Goal: Information Seeking & Learning: Check status

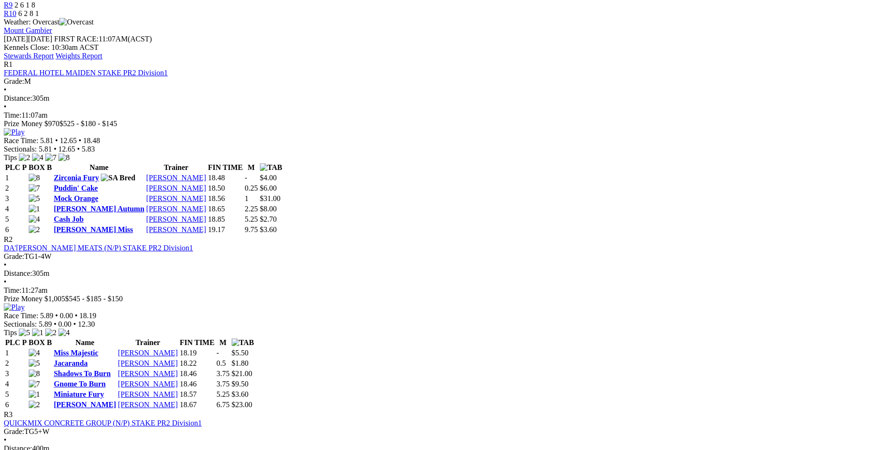
scroll to position [388, 0]
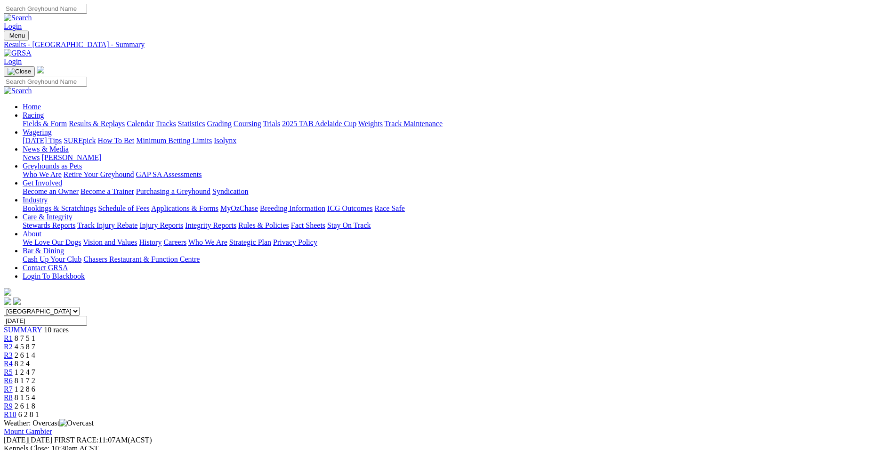
click at [54, 450] on link "Stewards Report" at bounding box center [29, 457] width 50 height 8
